Goal: Task Accomplishment & Management: Manage account settings

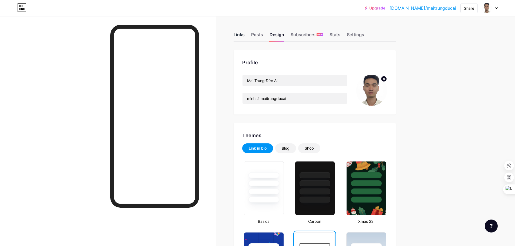
click at [243, 35] on div "Links" at bounding box center [238, 36] width 11 height 10
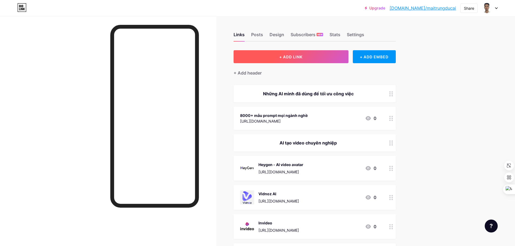
click at [286, 58] on span "+ ADD LINK" at bounding box center [290, 57] width 23 height 5
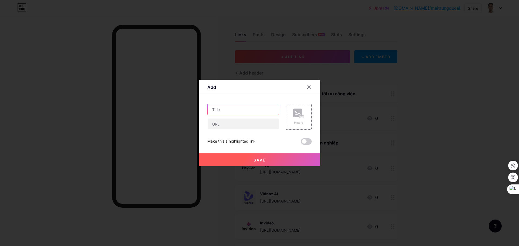
click at [239, 109] on input "text" at bounding box center [242, 109] width 71 height 11
paste input "Tạo Video, Hình ảnh, Nhạc và Lipsync trong 1 AI duy nhất"
type input "Tạo Video, Hình ảnh, Nhạc và Lipsync trong 1 AI duy nhất"
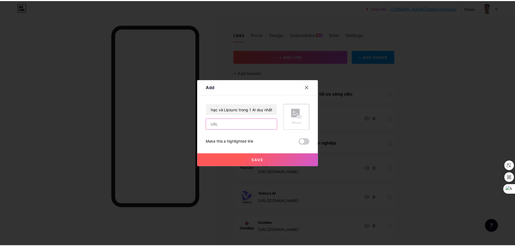
scroll to position [0, 0]
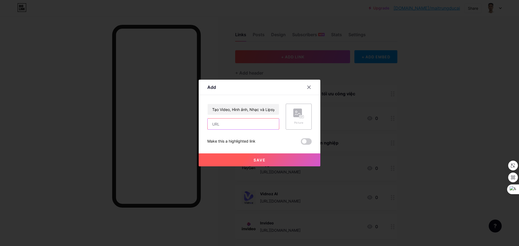
click at [234, 123] on input "text" at bounding box center [242, 124] width 71 height 11
paste input "[URL]"
type input "[URL]"
drag, startPoint x: 275, startPoint y: 160, endPoint x: 299, endPoint y: 120, distance: 47.1
click at [303, 120] on div "Tạo Video, Hình ảnh, Nhạc và Lipsync trong 1 AI duy nhất [URL] Picture Make thi…" at bounding box center [259, 124] width 104 height 41
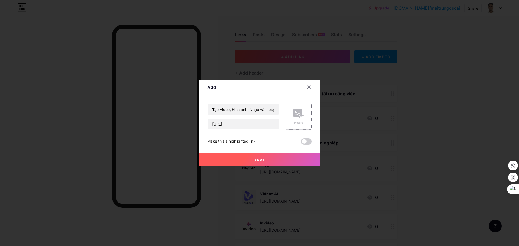
click at [299, 120] on div "Picture" at bounding box center [298, 117] width 11 height 16
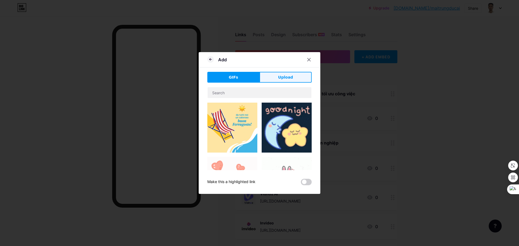
click at [288, 77] on span "Upload" at bounding box center [285, 78] width 15 height 6
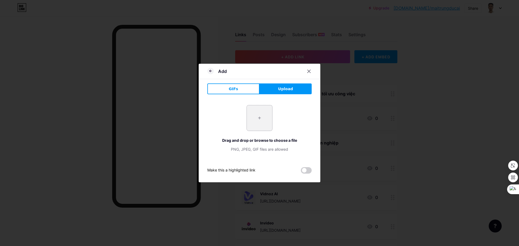
click at [255, 116] on input "file" at bounding box center [259, 117] width 25 height 25
type input "C:\fakepath\logo.webp"
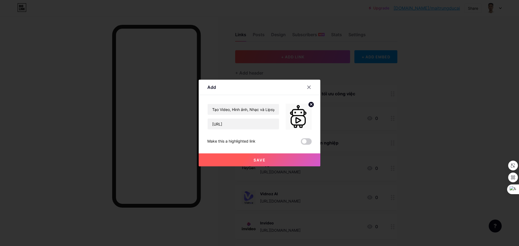
click at [259, 158] on span "Save" at bounding box center [259, 160] width 12 height 5
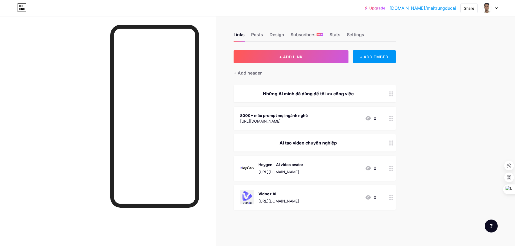
scroll to position [78, 0]
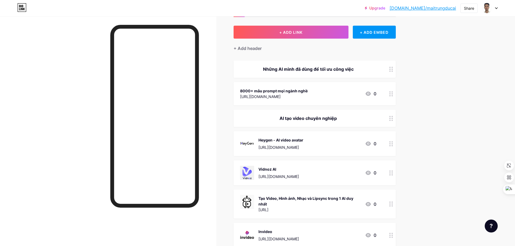
scroll to position [0, 0]
